Goal: Navigation & Orientation: Find specific page/section

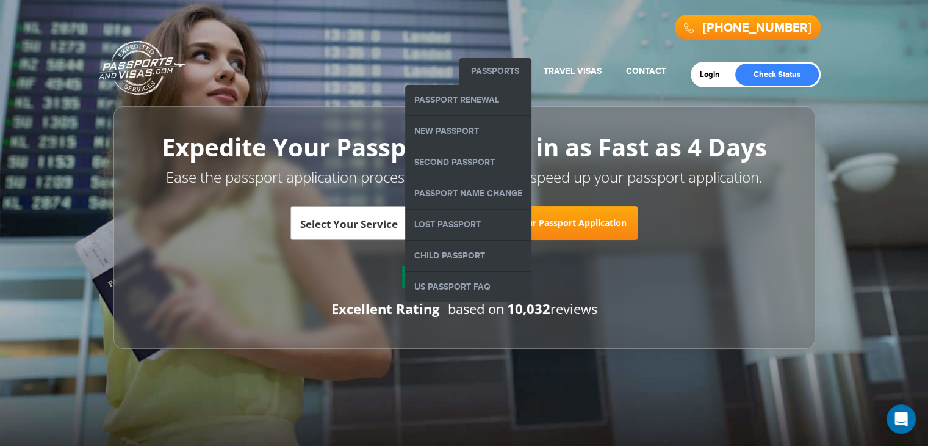
click at [505, 73] on link "Passports" at bounding box center [495, 71] width 48 height 10
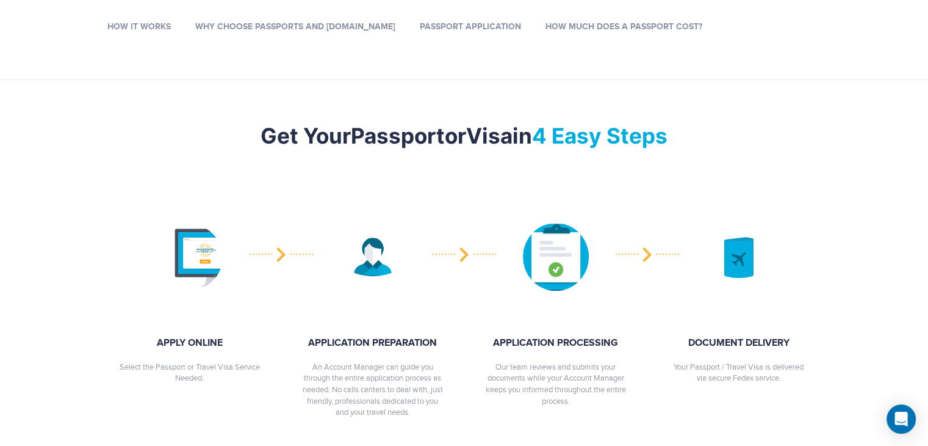
scroll to position [356, 0]
